Goal: Task Accomplishment & Management: Complete application form

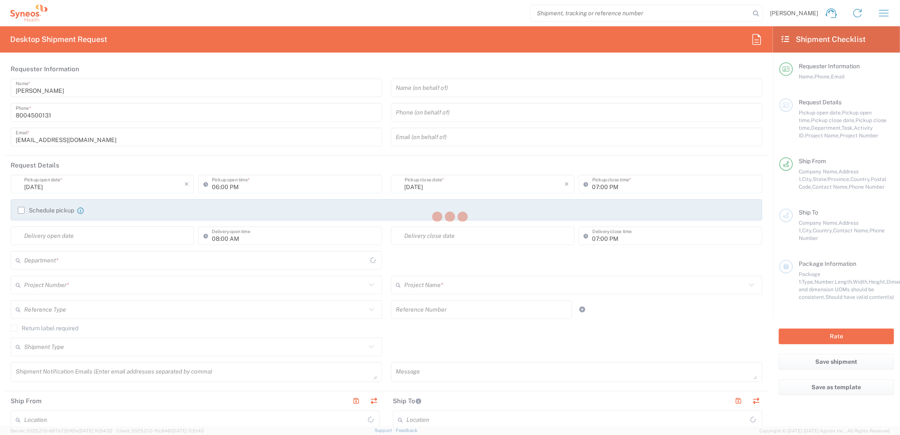
type input "[US_STATE]"
type input "[GEOGRAPHIC_DATA]"
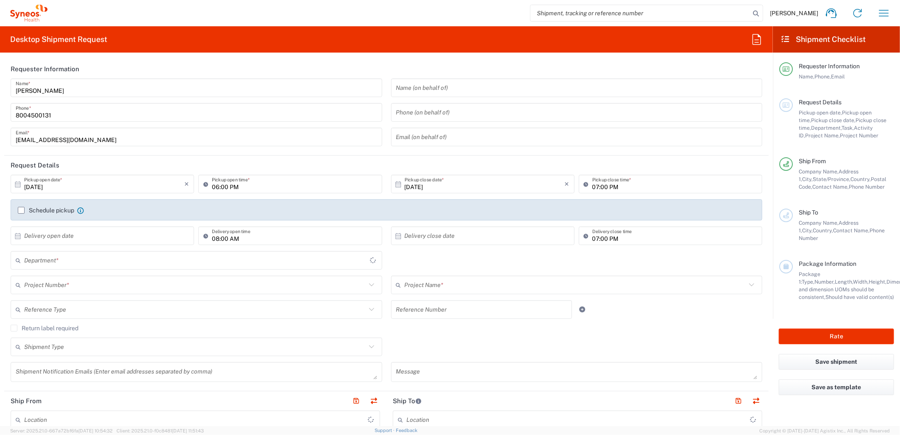
click at [579, 11] on input "search" at bounding box center [641, 13] width 220 height 16
type input "Syneos Health Commercial Servi- [GEOGRAPHIC_DATA] [GEOGRAPHIC_DATA]"
type input "4205"
paste input "1ZK124829013472704"
type input "1ZK124829013472704"
